Goal: Check status: Check status

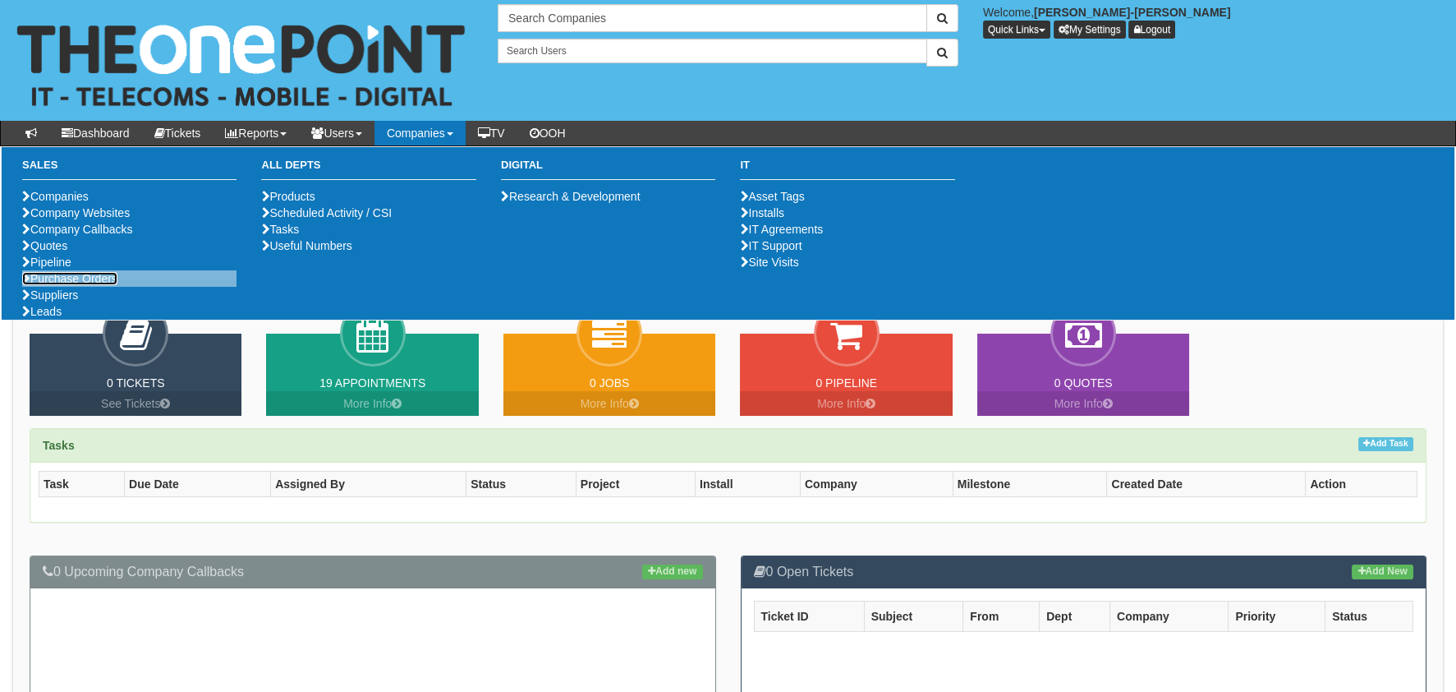
click at [55, 285] on link "Purchase Orders" at bounding box center [69, 278] width 95 height 13
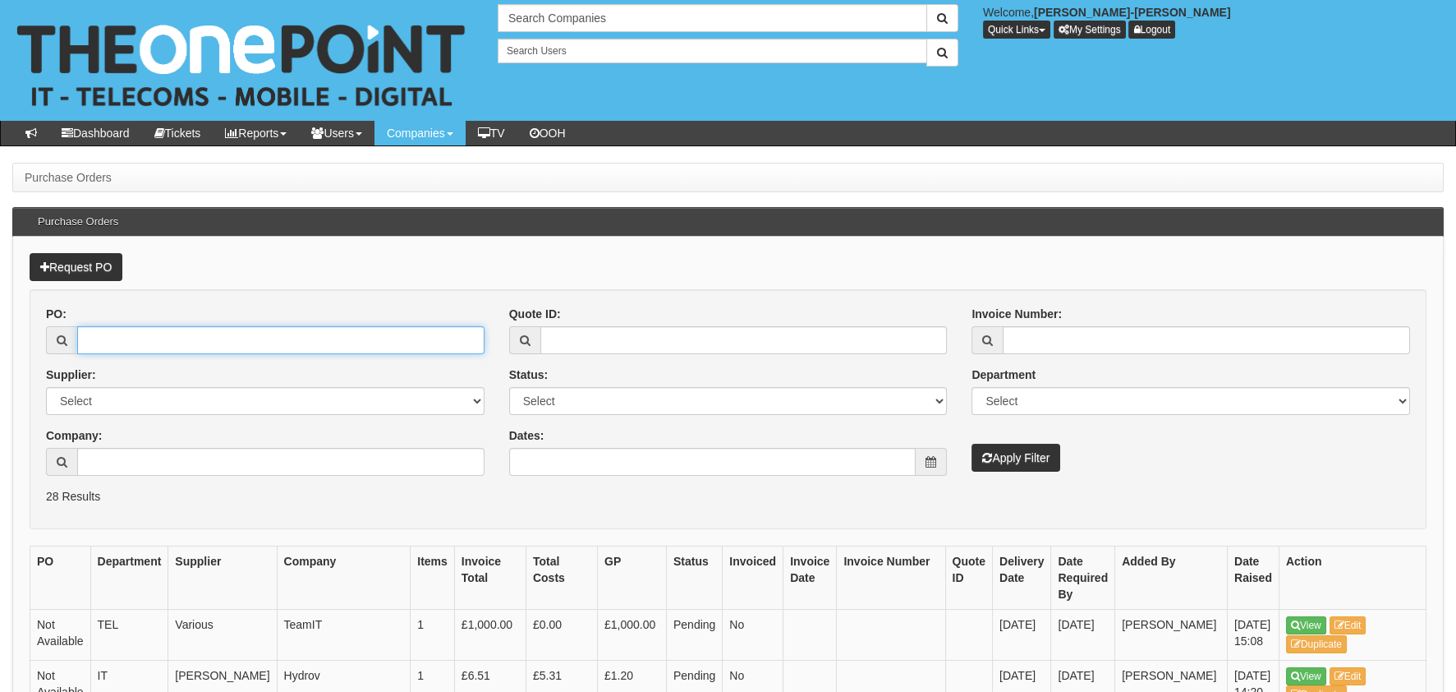
click at [209, 343] on input "PO:" at bounding box center [280, 340] width 407 height 28
paste input "19378"
type input "19378"
click at [1059, 440] on div "Invoice Number: Department Select Mobiles IT Telecoms Marketing Digital Interna…" at bounding box center [1190, 389] width 463 height 166
click at [1029, 454] on button "Apply Filter" at bounding box center [1016, 458] width 89 height 28
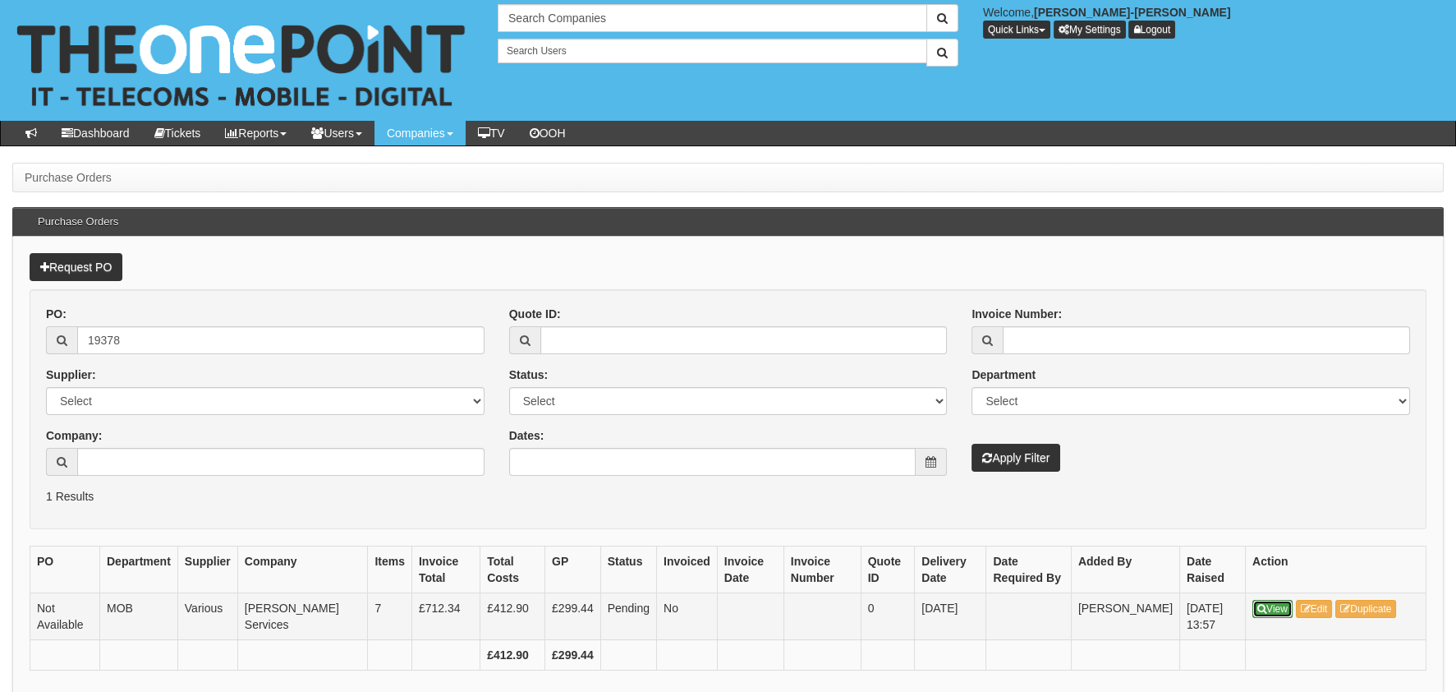
click at [1287, 602] on link "View" at bounding box center [1273, 609] width 40 height 18
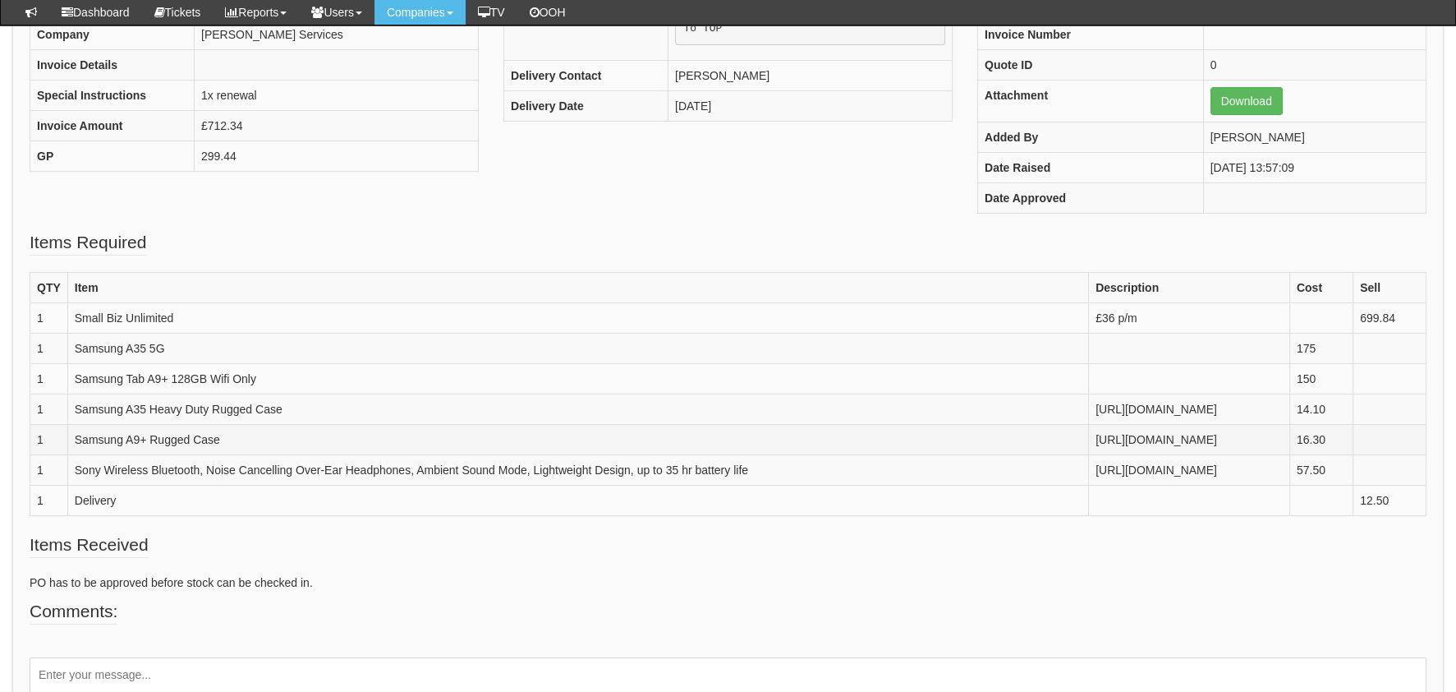
scroll to position [246, 0]
